Goal: Task Accomplishment & Management: Manage account settings

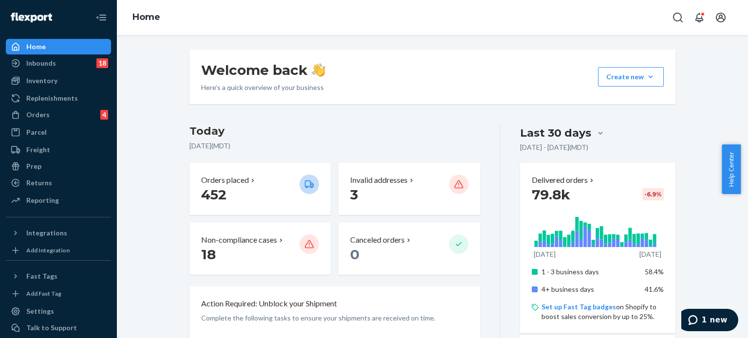
drag, startPoint x: 36, startPoint y: 116, endPoint x: 109, endPoint y: 68, distance: 87.7
click at [36, 116] on div "Orders" at bounding box center [37, 115] width 23 height 10
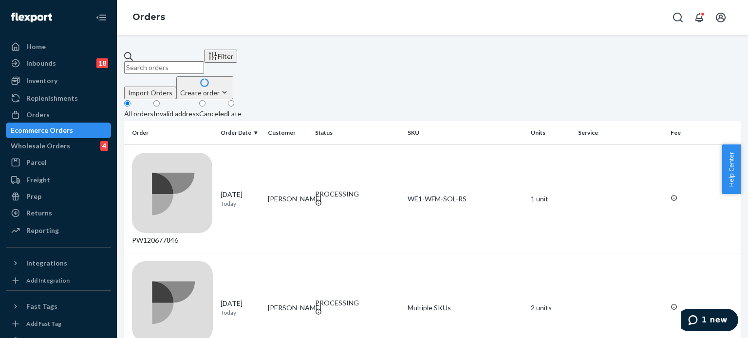
click at [186, 61] on input "text" at bounding box center [164, 67] width 80 height 13
paste input "PW120620161"
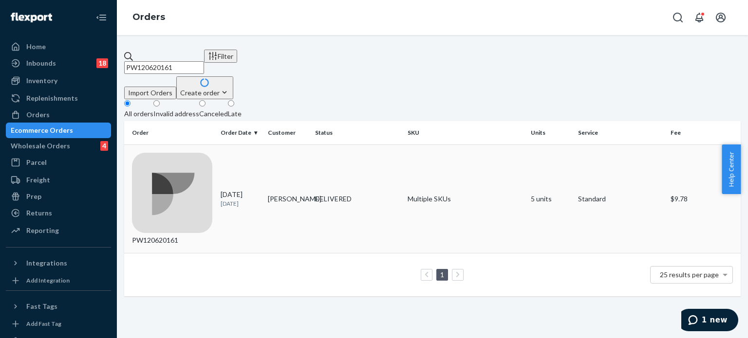
type input "PW120620161"
click at [204, 153] on div "PW120620161" at bounding box center [172, 199] width 81 height 93
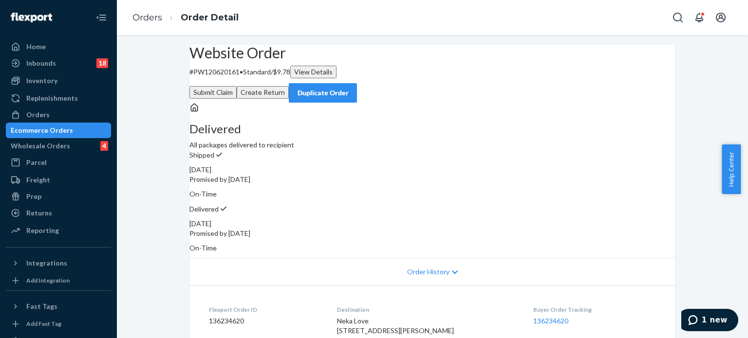
click at [237, 86] on button "Submit Claim" at bounding box center [212, 92] width 47 height 13
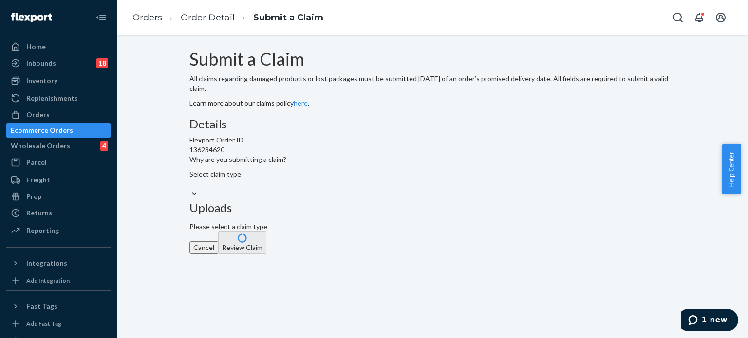
click at [286, 189] on div "Select claim type" at bounding box center [237, 178] width 97 height 19
click at [190, 189] on input "Why are you submitting a claim? Select claim type" at bounding box center [189, 184] width 1 height 10
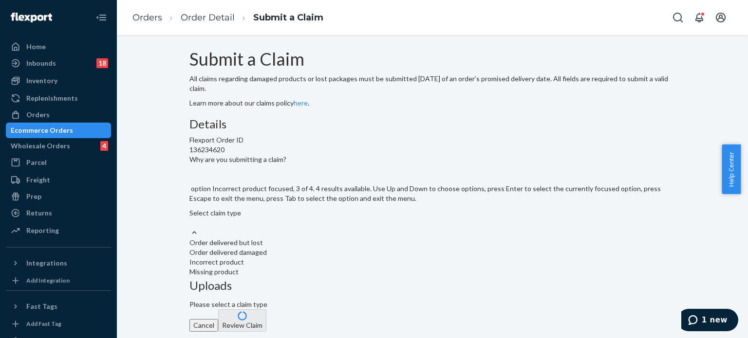
click at [362, 267] on div "Incorrect product" at bounding box center [432, 263] width 486 height 10
click at [190, 228] on input "Why are you submitting a claim? option Incorrect product focused, 3 of 4. 4 res…" at bounding box center [189, 223] width 1 height 10
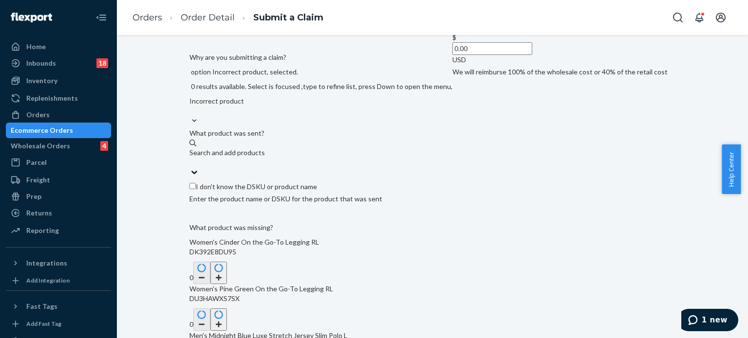
scroll to position [146, 0]
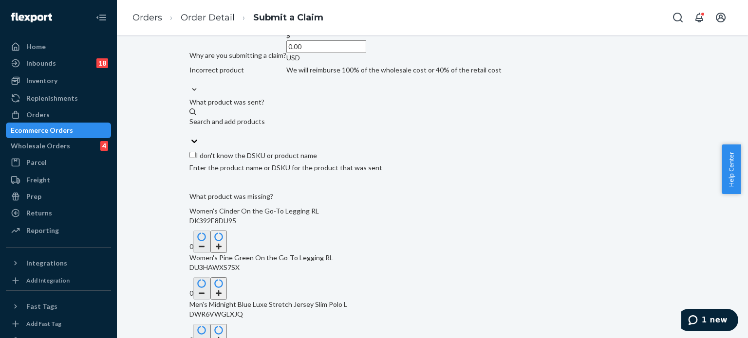
click at [350, 53] on input "0.00" at bounding box center [326, 46] width 80 height 13
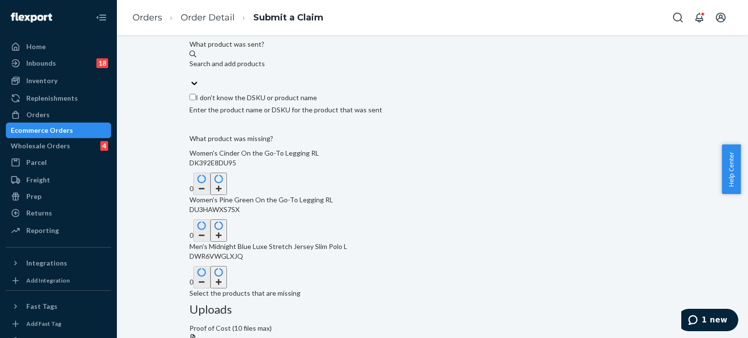
scroll to position [243, 0]
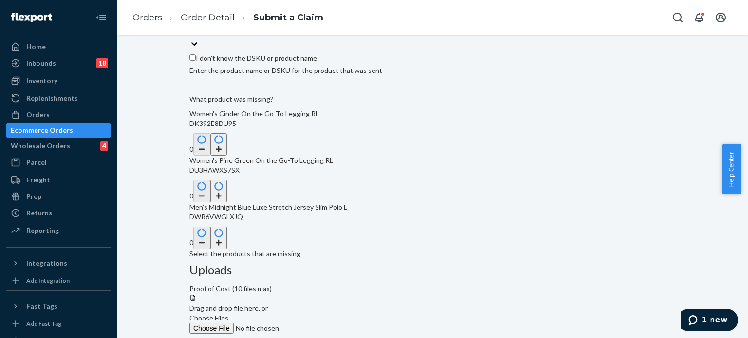
type input "206.64"
click at [227, 156] on button "button" at bounding box center [218, 144] width 17 height 22
click at [227, 203] on button "button" at bounding box center [218, 191] width 17 height 22
click at [227, 249] on button "button" at bounding box center [218, 238] width 17 height 22
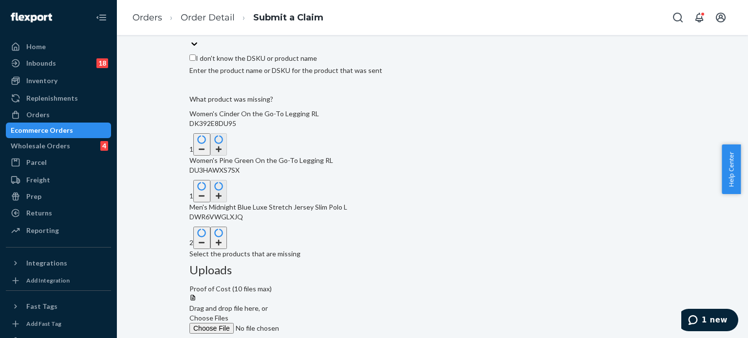
click at [227, 249] on button "button" at bounding box center [218, 238] width 17 height 22
click at [196, 61] on input "I don't know the DSKU or product name" at bounding box center [192, 58] width 6 height 6
checkbox input "true"
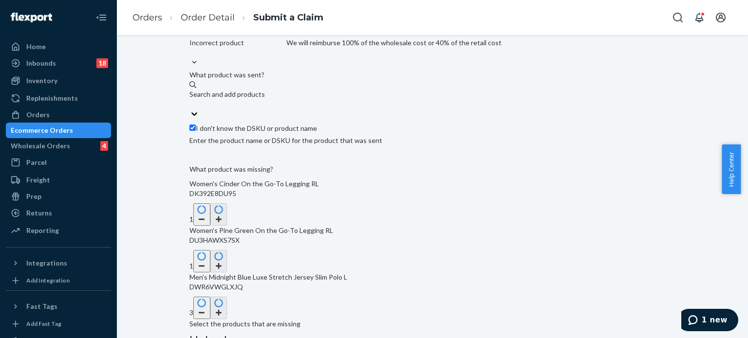
scroll to position [49, 0]
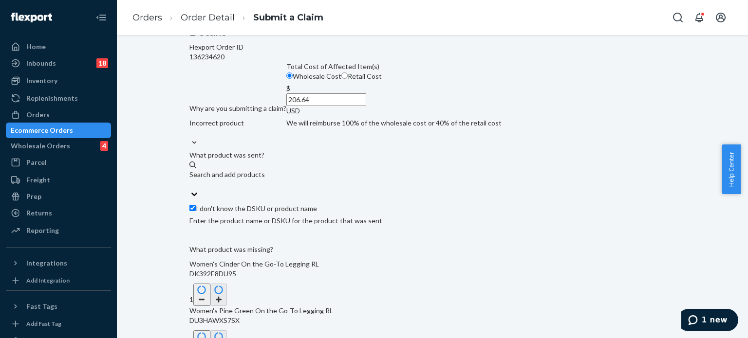
scroll to position [146, 0]
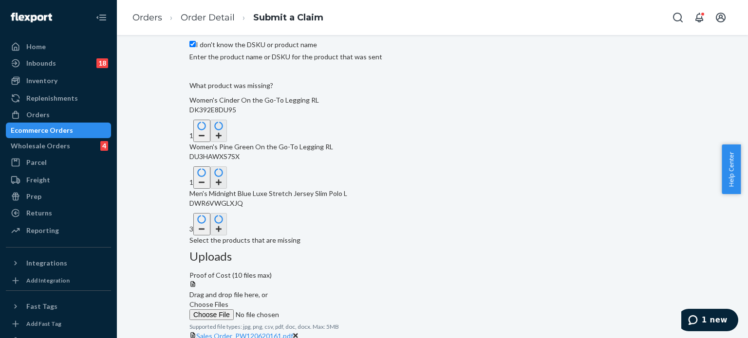
scroll to position [262, 0]
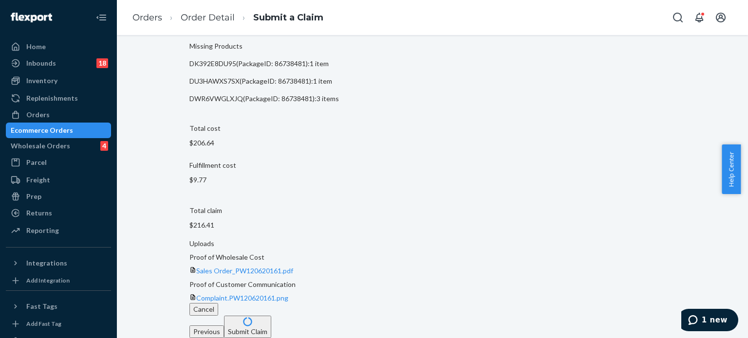
scroll to position [125, 0]
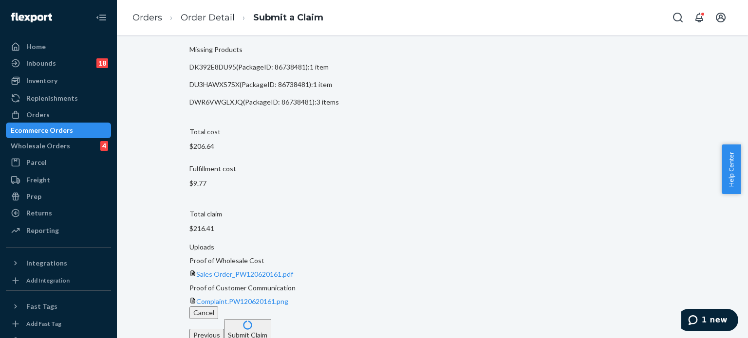
click at [271, 322] on button "Submit Claim" at bounding box center [247, 330] width 47 height 22
click at [710, 318] on span "1 new" at bounding box center [715, 320] width 26 height 9
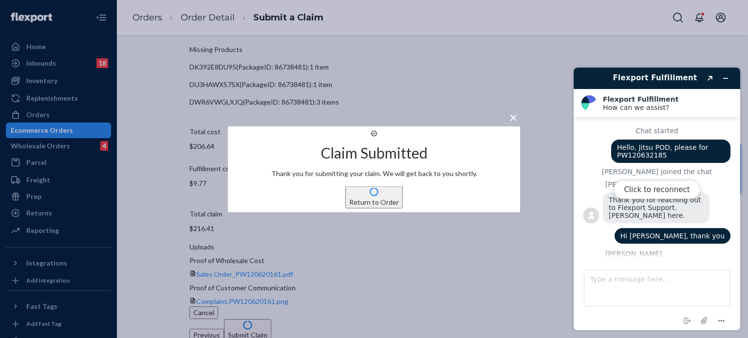
scroll to position [460, 0]
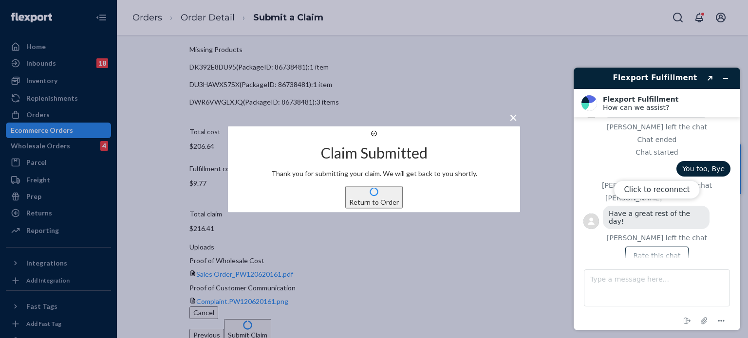
click at [391, 204] on button "Return to Order" at bounding box center [373, 197] width 57 height 22
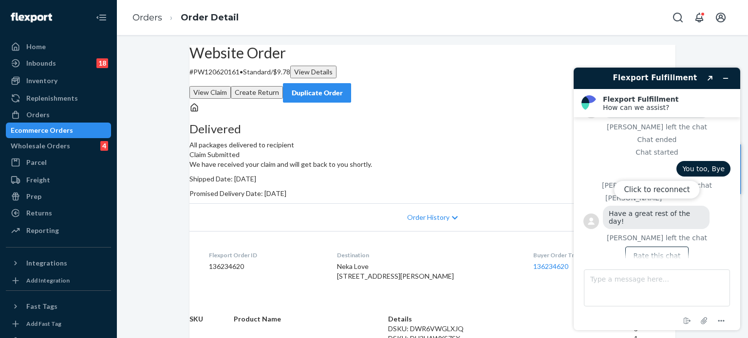
click at [723, 71] on div "Click to reconnect" at bounding box center [657, 199] width 167 height 263
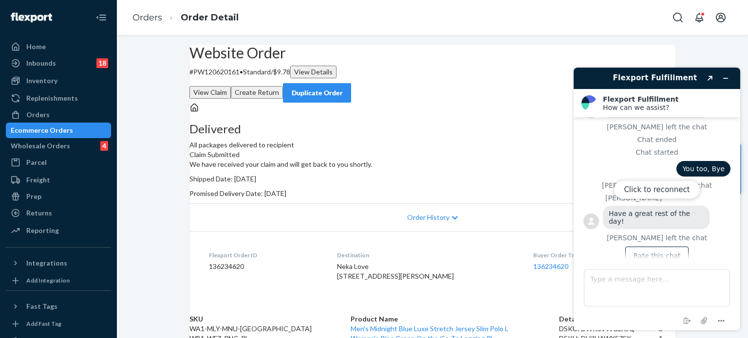
click at [730, 75] on div "Click to reconnect" at bounding box center [657, 199] width 167 height 263
click at [721, 77] on div "Click to reconnect" at bounding box center [657, 199] width 167 height 263
click at [651, 189] on button "Click to reconnect" at bounding box center [657, 190] width 86 height 19
click at [725, 75] on icon "Minimize widget" at bounding box center [725, 78] width 7 height 7
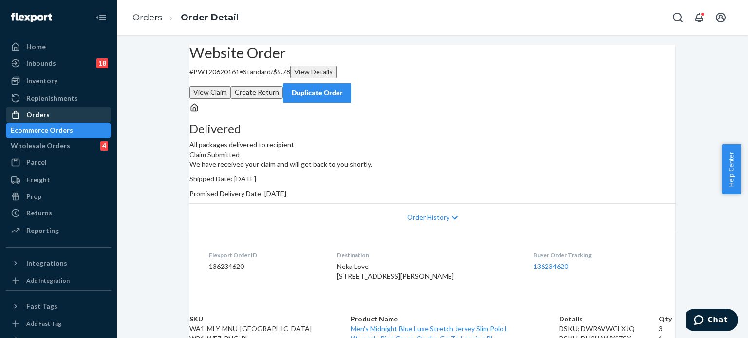
click at [63, 116] on div "Orders" at bounding box center [58, 115] width 103 height 14
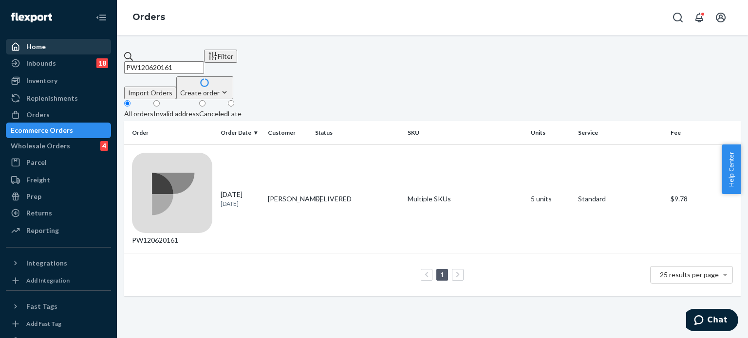
drag, startPoint x: 211, startPoint y: 58, endPoint x: 67, endPoint y: 52, distance: 144.8
click at [67, 52] on div "Home Inbounds 18 Shipping Plans Problems 18 Inventory Products Branded Packagin…" at bounding box center [374, 169] width 748 height 338
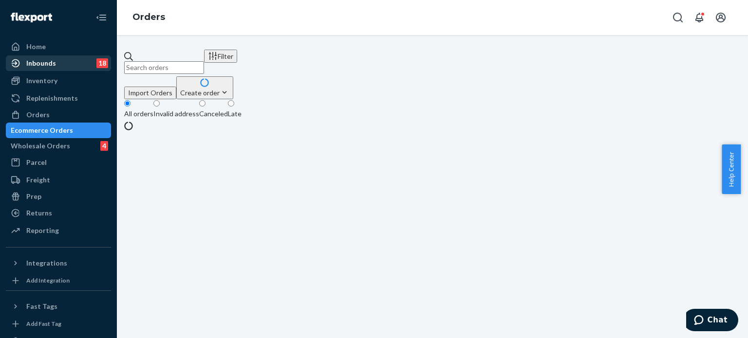
paste input "136813382"
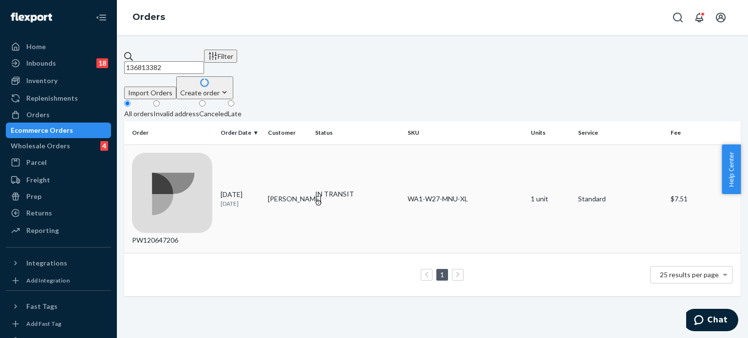
type input "136813382"
click at [185, 153] on div "PW120647206" at bounding box center [172, 199] width 81 height 93
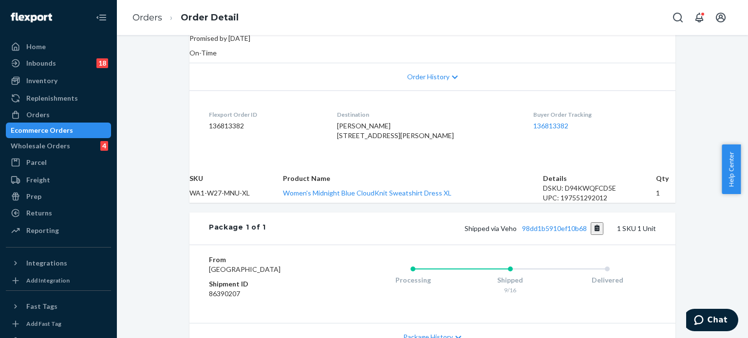
scroll to position [292, 0]
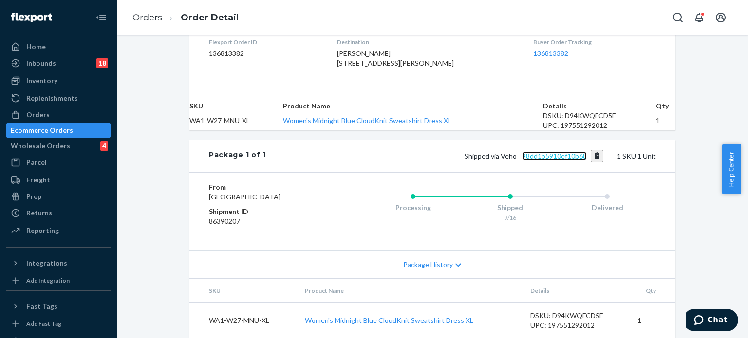
click at [553, 160] on link "98dd1b5910ef10b68" at bounding box center [554, 156] width 65 height 8
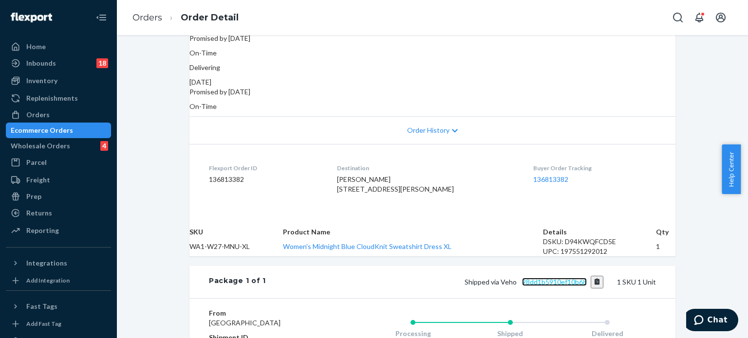
scroll to position [0, 0]
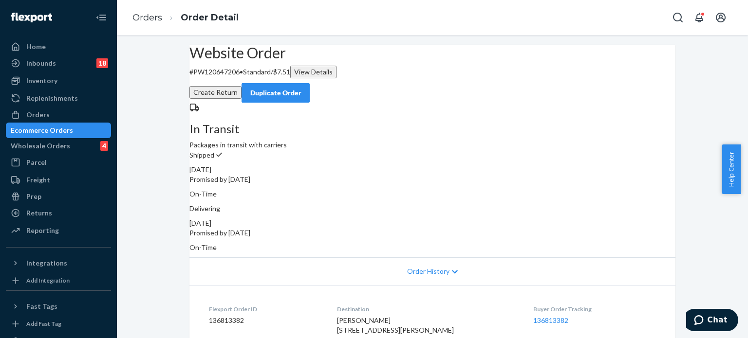
click at [237, 78] on p "# PW120647206 • Standard / $7.51 View Details" at bounding box center [432, 72] width 486 height 13
copy p "PW120647206"
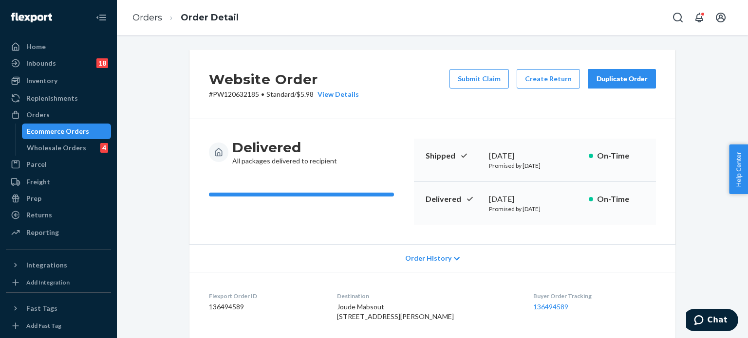
drag, startPoint x: 0, startPoint y: 0, endPoint x: 122, endPoint y: 67, distance: 139.3
click at [46, 114] on div "Orders" at bounding box center [37, 115] width 23 height 10
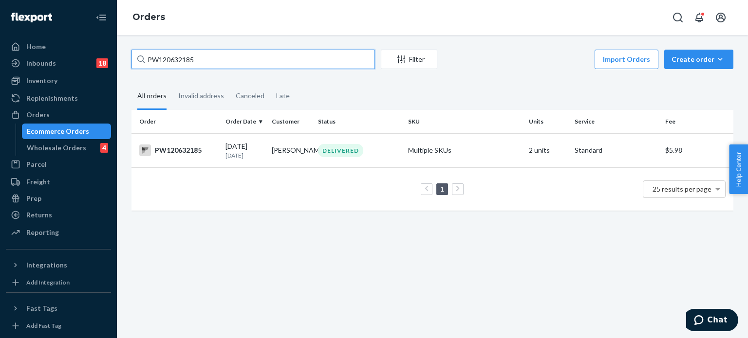
drag, startPoint x: 201, startPoint y: 56, endPoint x: 113, endPoint y: 65, distance: 88.0
click at [114, 65] on div "Home Inbounds 18 Shipping Plans Problems 18 Inventory Products Branded Packagin…" at bounding box center [374, 169] width 748 height 338
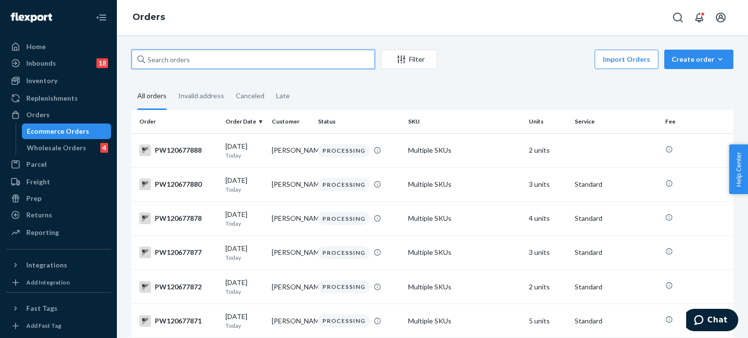
paste input "PW120649308"
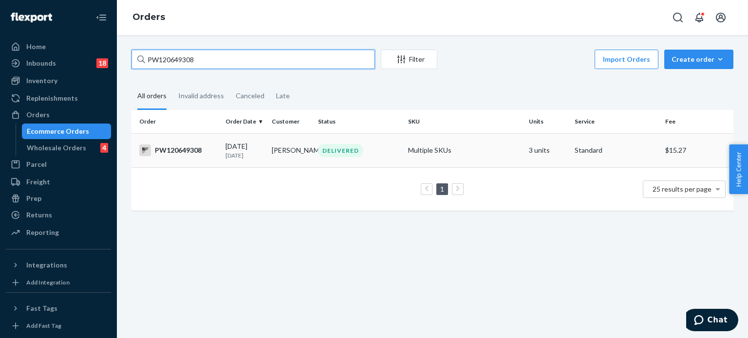
type input "PW120649308"
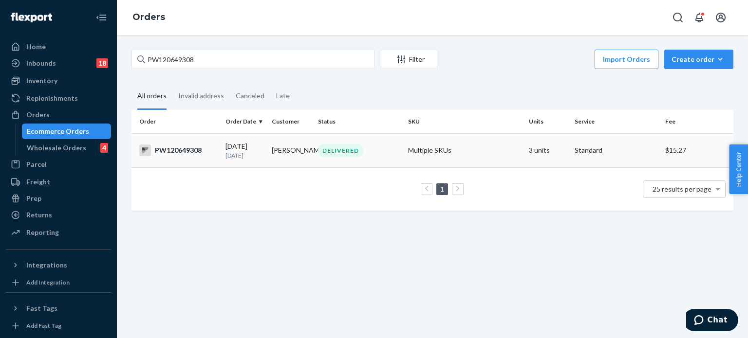
click at [184, 150] on div "PW120649308" at bounding box center [178, 151] width 78 height 12
